Goal: Transaction & Acquisition: Obtain resource

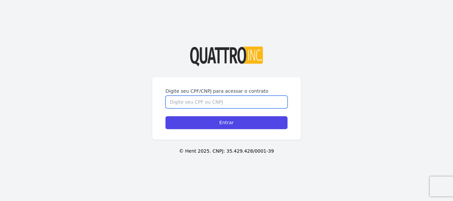
click at [199, 100] on input "Digite seu CPF/CNPJ para acessar o contrato" at bounding box center [226, 102] width 122 height 13
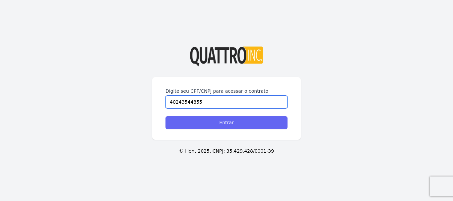
type input "40243544855"
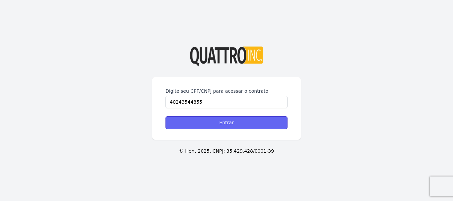
click at [223, 120] on input "Entrar" at bounding box center [226, 122] width 122 height 13
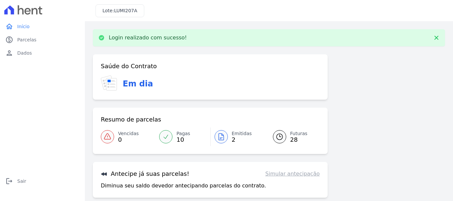
click at [234, 135] on span "Emitidas" at bounding box center [242, 133] width 20 height 7
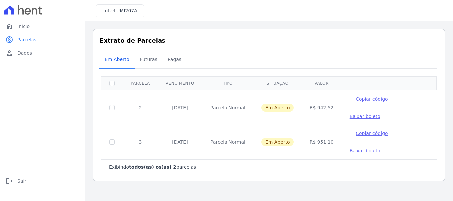
click at [380, 114] on span "Baixar boleto" at bounding box center [364, 116] width 31 height 5
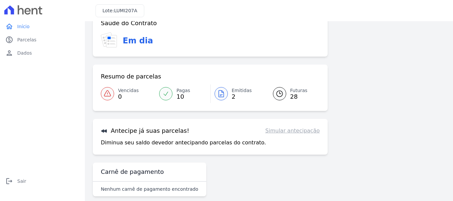
scroll to position [27, 0]
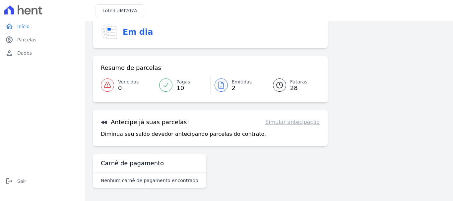
click at [126, 12] on span "LUMI207A" at bounding box center [125, 10] width 23 height 5
click at [128, 29] on h3 "Em dia" at bounding box center [138, 32] width 30 height 12
click at [136, 35] on h3 "Em dia" at bounding box center [138, 32] width 30 height 12
click at [25, 38] on span "Parcelas" at bounding box center [26, 39] width 19 height 7
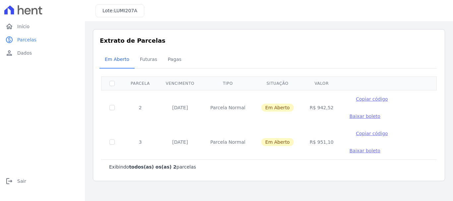
click at [380, 114] on span "Baixar boleto" at bounding box center [364, 116] width 31 height 5
click at [112, 105] on input "checkbox" at bounding box center [111, 107] width 5 height 5
checkbox input "true"
click at [380, 114] on span "Baixar boleto" at bounding box center [364, 116] width 31 height 5
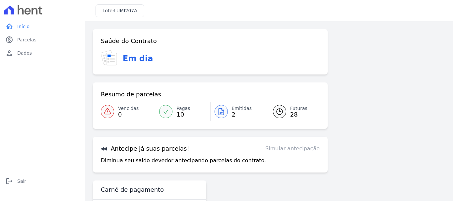
click at [293, 108] on span "Futuras" at bounding box center [298, 108] width 17 height 7
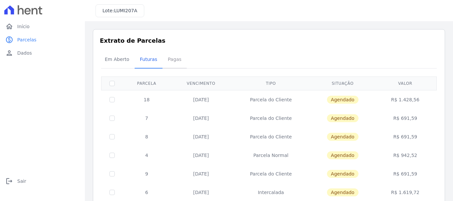
click at [172, 61] on span "Pagas" at bounding box center [175, 59] width 22 height 13
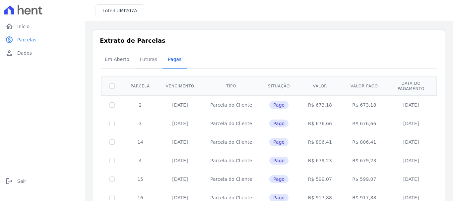
click at [148, 57] on span "Futuras" at bounding box center [148, 59] width 25 height 13
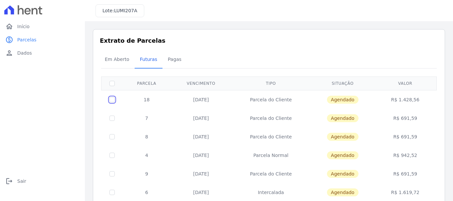
click at [111, 99] on input "checkbox" at bounding box center [111, 99] width 5 height 5
checkbox input "true"
click at [113, 101] on input "checkbox" at bounding box center [111, 99] width 5 height 5
checkbox input "false"
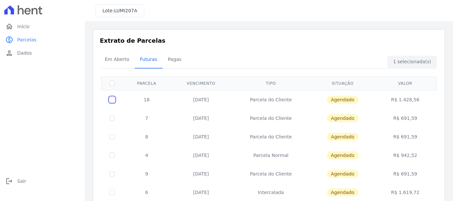
checkbox input "false"
click at [113, 59] on span "Em Aberto" at bounding box center [117, 59] width 32 height 13
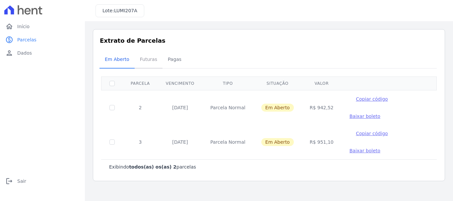
click at [144, 58] on span "Futuras" at bounding box center [148, 59] width 25 height 13
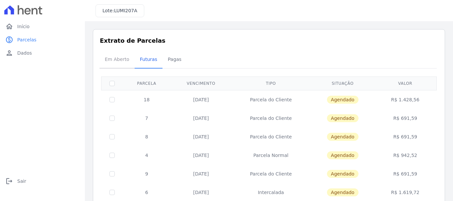
click at [111, 59] on span "Em Aberto" at bounding box center [117, 59] width 32 height 13
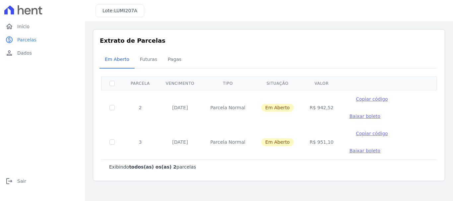
click at [368, 100] on span "Copiar código" at bounding box center [372, 98] width 32 height 5
click at [364, 100] on span "Copiado!" at bounding box center [371, 99] width 21 height 7
